Goal: Connect with others: Connect with others

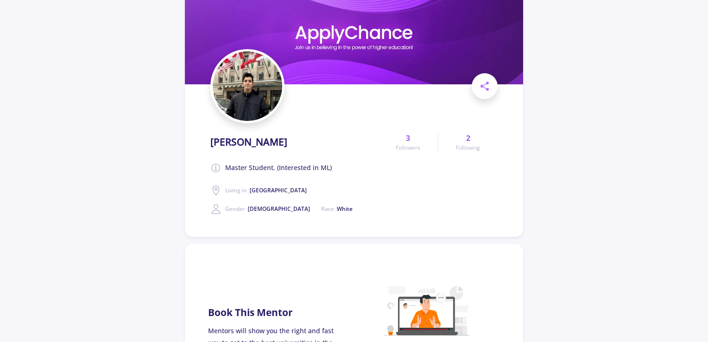
scroll to position [139, 0]
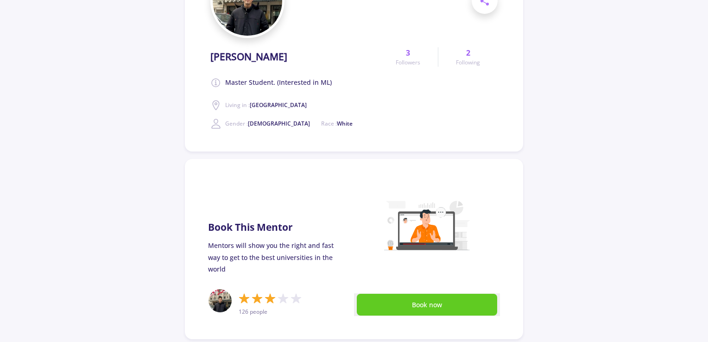
click at [337, 123] on span "White" at bounding box center [345, 124] width 16 height 8
drag, startPoint x: 302, startPoint y: 123, endPoint x: 216, endPoint y: 121, distance: 85.8
click at [216, 121] on div "Gender : [DEMOGRAPHIC_DATA] Race : White" at bounding box center [281, 123] width 142 height 11
click at [234, 104] on span "Living in : [GEOGRAPHIC_DATA]" at bounding box center [266, 105] width 82 height 8
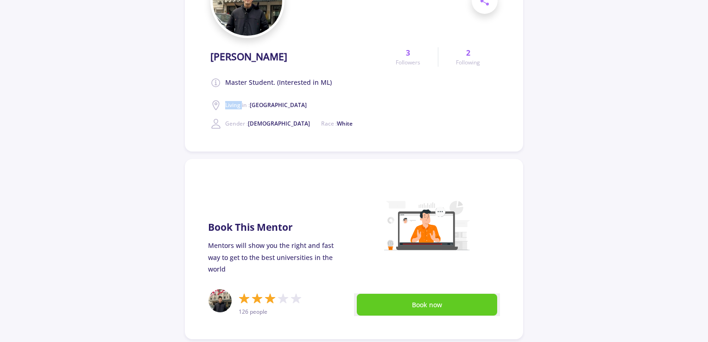
click at [234, 104] on span "Living in : [GEOGRAPHIC_DATA]" at bounding box center [266, 105] width 82 height 8
click at [267, 112] on div "[PERSON_NAME] Master Student. (Interested in ML) Living in : [GEOGRAPHIC_DATA] …" at bounding box center [294, 87] width 168 height 86
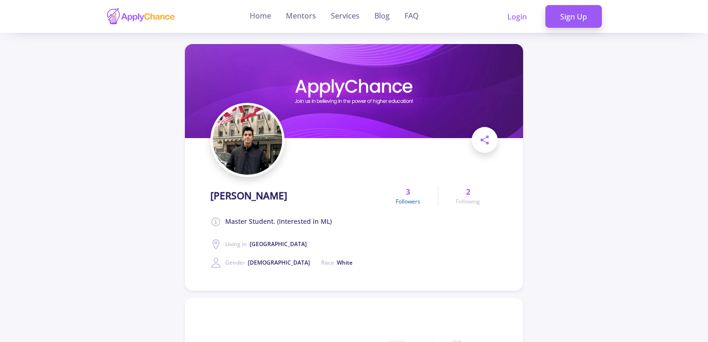
click at [415, 196] on link "3 Followers" at bounding box center [408, 195] width 60 height 19
